Goal: Navigation & Orientation: Find specific page/section

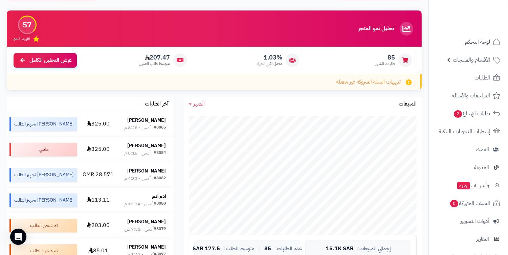
scroll to position [150, 0]
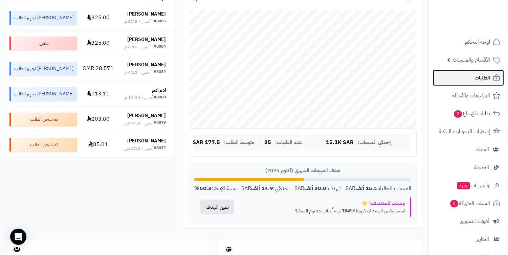
click at [462, 74] on link "الطلبات" at bounding box center [468, 78] width 71 height 16
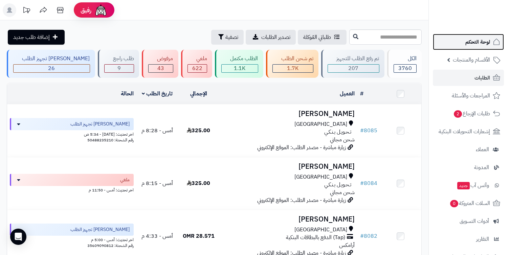
click at [471, 47] on link "لوحة التحكم" at bounding box center [468, 42] width 71 height 16
